Goal: Transaction & Acquisition: Purchase product/service

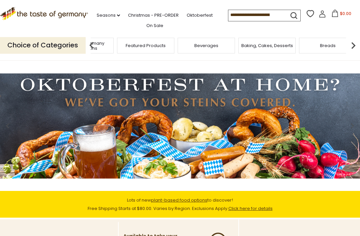
click at [112, 41] on span "Taste of Germany Collections" at bounding box center [84, 46] width 53 height 10
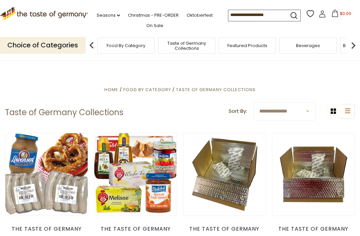
click at [160, 41] on span "Taste of Germany Collections" at bounding box center [186, 46] width 53 height 10
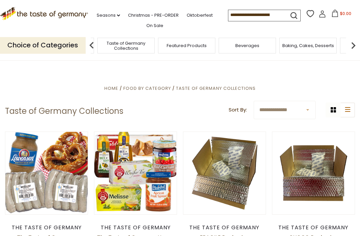
scroll to position [2, 0]
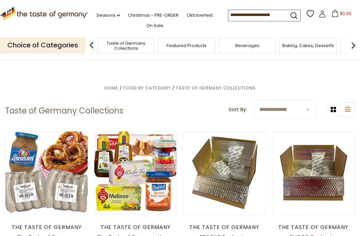
click at [354, 42] on img at bounding box center [353, 45] width 13 height 13
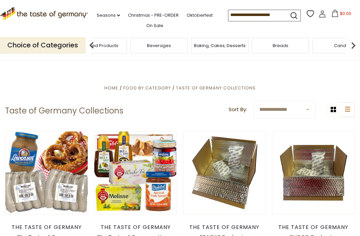
click at [355, 44] on img at bounding box center [353, 45] width 13 height 13
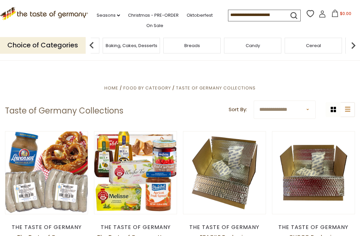
click at [355, 40] on img at bounding box center [353, 45] width 13 height 13
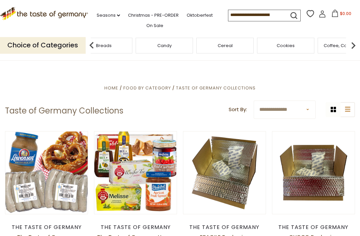
click at [350, 41] on img at bounding box center [353, 45] width 13 height 13
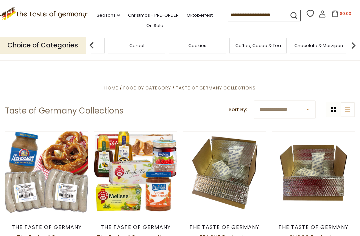
click at [356, 41] on img at bounding box center [353, 45] width 13 height 13
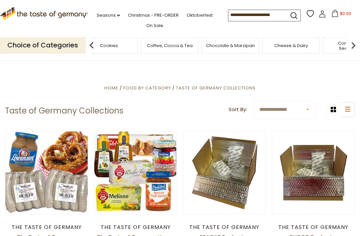
click at [359, 40] on img at bounding box center [353, 45] width 13 height 13
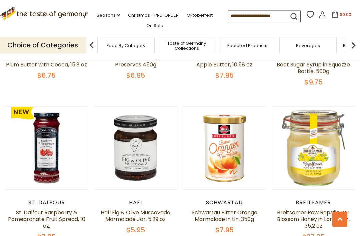
scroll to position [418, 0]
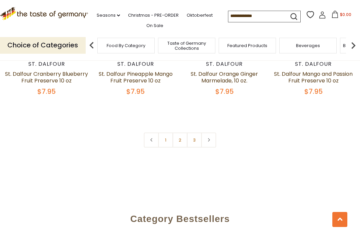
click at [182, 133] on link "2" at bounding box center [180, 139] width 15 height 15
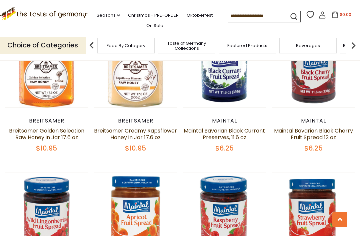
scroll to position [191, 0]
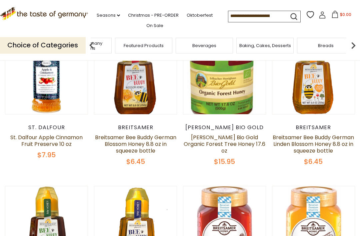
click at [110, 46] on span "Taste of Germany Collections" at bounding box center [82, 46] width 53 height 10
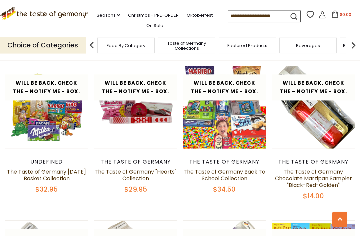
scroll to position [1007, 0]
click at [31, 17] on icon ".st0{fill:#EDD300;} .st1{fill:#D33E21;}" at bounding box center [44, 13] width 88 height 13
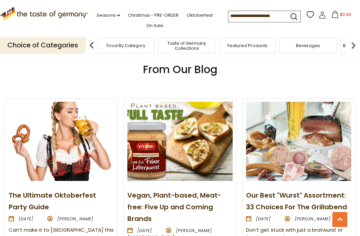
scroll to position [661, 0]
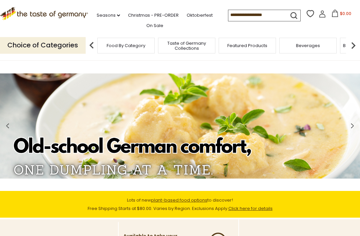
click at [160, 45] on span "Taste of Germany Collections" at bounding box center [186, 46] width 53 height 10
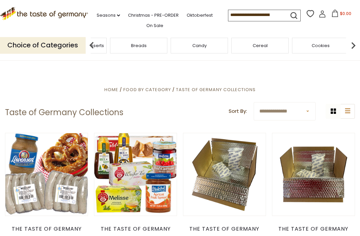
click at [107, 41] on div "Baking, Cakes, Desserts" at bounding box center [77, 46] width 57 height 16
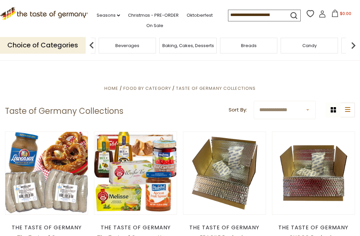
scroll to position [2, 0]
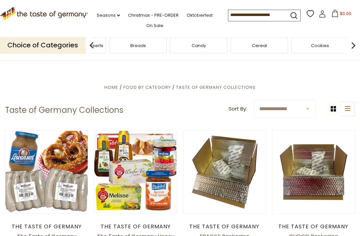
click at [103, 43] on span "Baking, Cakes, Desserts" at bounding box center [78, 45] width 52 height 5
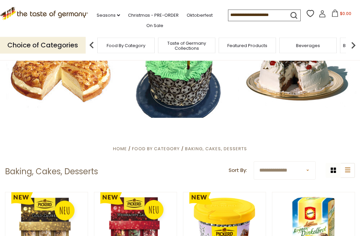
scroll to position [31, 0]
click at [92, 41] on img at bounding box center [91, 45] width 13 height 13
click at [304, 46] on span "Beverages" at bounding box center [308, 45] width 24 height 5
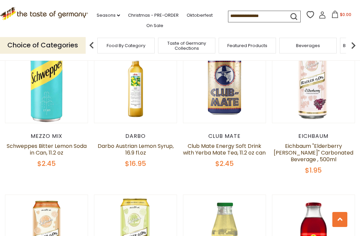
scroll to position [317, 0]
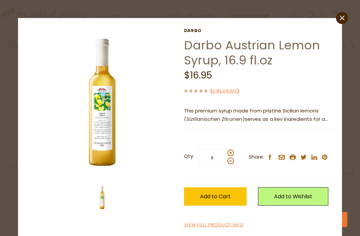
click at [315, 111] on p "This premium syrup made from pristine Sicilian lemons ( Sizilianischen Zitronen…" at bounding box center [258, 115] width 148 height 17
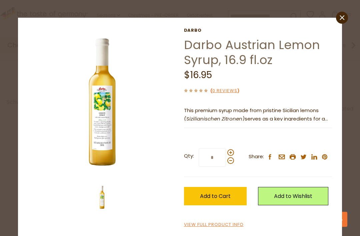
scroll to position [381, 0]
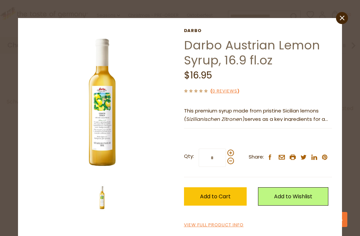
click at [217, 227] on link "View Full Product Info" at bounding box center [214, 224] width 60 height 7
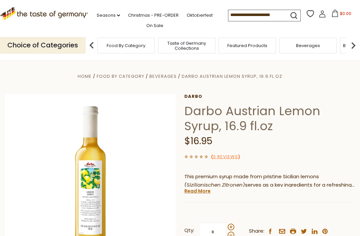
click at [205, 191] on link "Read More" at bounding box center [197, 190] width 26 height 7
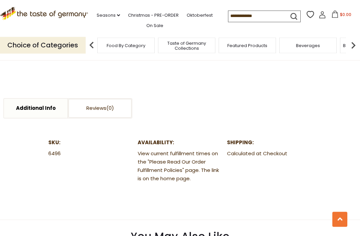
scroll to position [340, 0]
click at [46, 99] on link "Additional Info" at bounding box center [35, 108] width 63 height 19
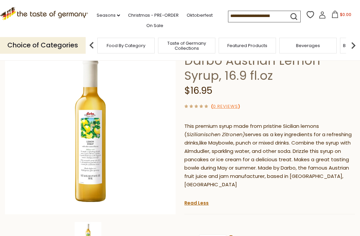
scroll to position [51, 0]
click at [90, 167] on img at bounding box center [90, 128] width 171 height 171
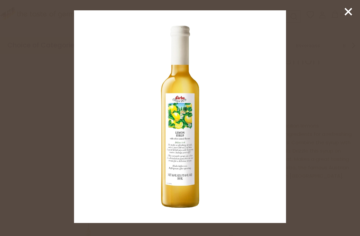
click at [346, 15] on icon at bounding box center [348, 12] width 10 height 10
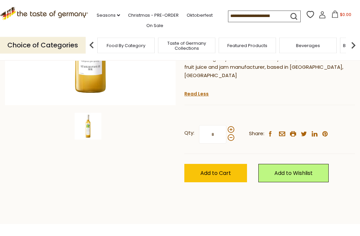
scroll to position [159, 0]
click at [218, 169] on span "Add to Cart" at bounding box center [215, 173] width 31 height 8
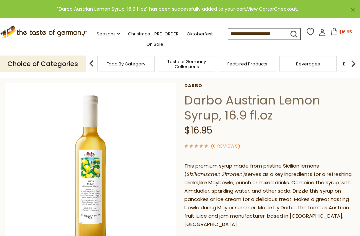
scroll to position [0, 0]
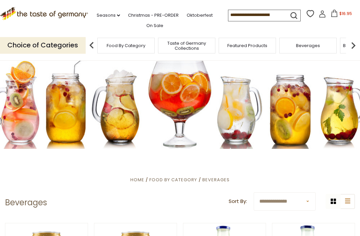
click at [356, 47] on img at bounding box center [353, 45] width 13 height 13
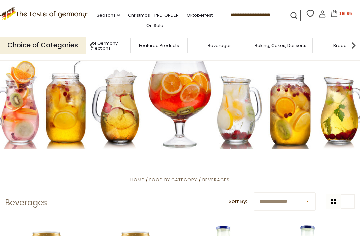
click at [312, 45] on div "Breads" at bounding box center [340, 46] width 57 height 16
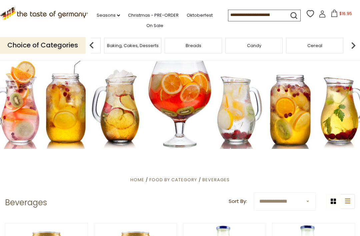
click at [128, 46] on span "Baking, Cakes, Desserts" at bounding box center [133, 45] width 52 height 5
click at [157, 44] on div "Breads" at bounding box center [185, 46] width 57 height 16
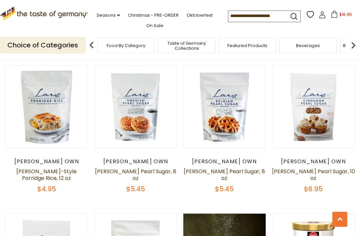
scroll to position [1252, 0]
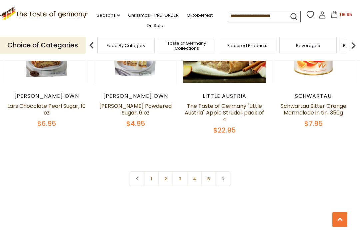
click at [167, 171] on link "2" at bounding box center [165, 178] width 15 height 15
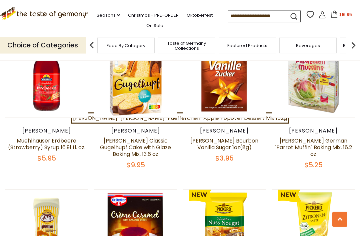
scroll to position [497, 0]
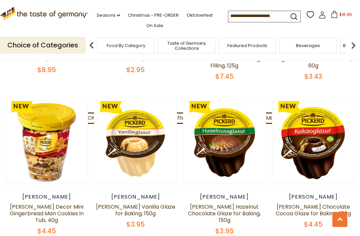
scroll to position [745, 0]
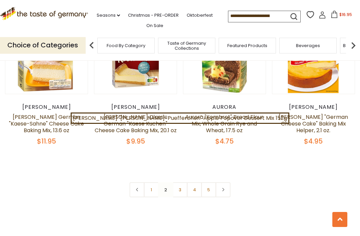
click at [176, 182] on link "3" at bounding box center [180, 189] width 15 height 15
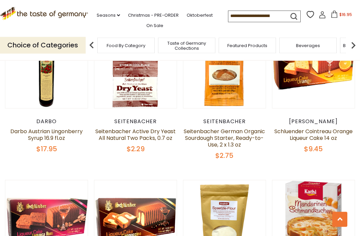
scroll to position [984, 0]
click at [162, 47] on div "Cereal" at bounding box center [132, 46] width 57 height 16
click at [89, 40] on img at bounding box center [91, 45] width 13 height 13
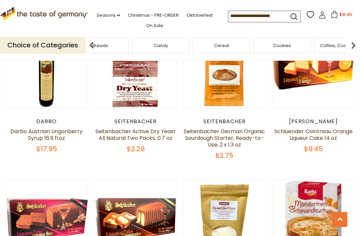
click at [107, 44] on div "Breads" at bounding box center [99, 46] width 57 height 16
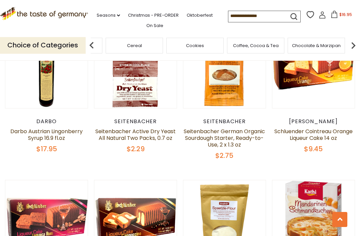
click at [92, 41] on img at bounding box center [91, 45] width 13 height 13
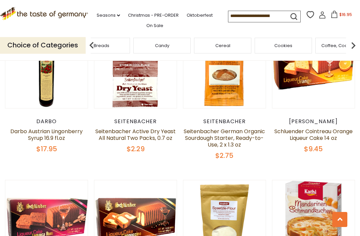
click at [133, 44] on div "Candy" at bounding box center [161, 46] width 57 height 16
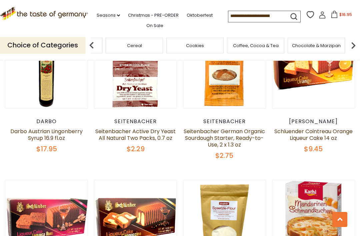
click at [96, 48] on img at bounding box center [91, 45] width 13 height 13
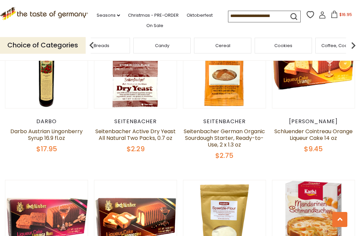
click at [92, 41] on img at bounding box center [91, 45] width 13 height 13
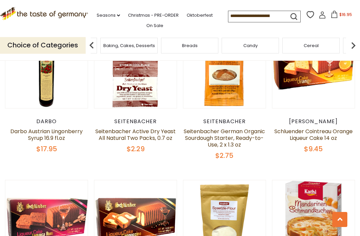
click at [222, 47] on div "Candy" at bounding box center [250, 46] width 57 height 16
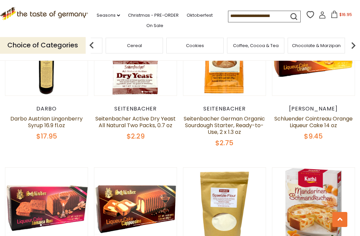
click at [39, 235] on article "Quick View Schluender Schluender Jamaica Rum Liqueur Cake 14 oz $9.45" at bounding box center [46, 234] width 83 height 134
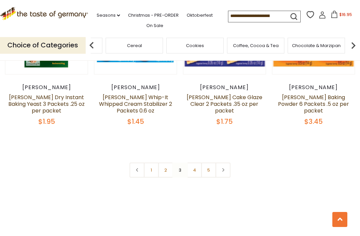
scroll to position [1489, 0]
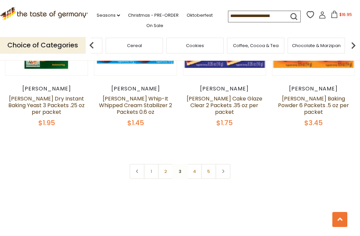
click at [226, 164] on link at bounding box center [223, 171] width 15 height 15
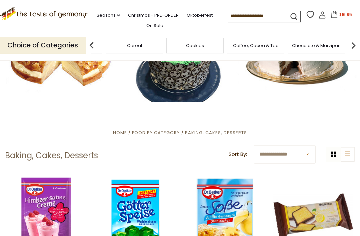
scroll to position [36, 0]
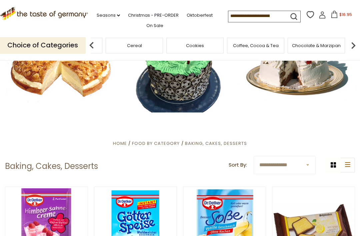
click at [92, 43] on img at bounding box center [91, 45] width 13 height 13
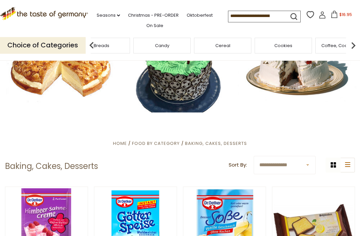
click at [93, 46] on img at bounding box center [91, 45] width 13 height 13
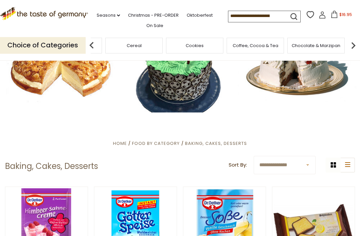
click at [102, 46] on div "Candy" at bounding box center [73, 46] width 57 height 16
click at [166, 42] on div "Cookies" at bounding box center [194, 46] width 57 height 16
click at [317, 42] on span "Condiments, Seasonings" at bounding box center [315, 46] width 53 height 10
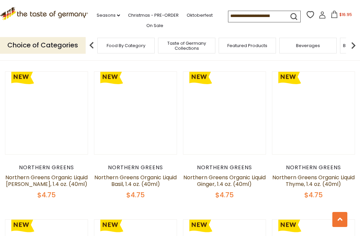
scroll to position [1232, 0]
